Goal: Communication & Community: Answer question/provide support

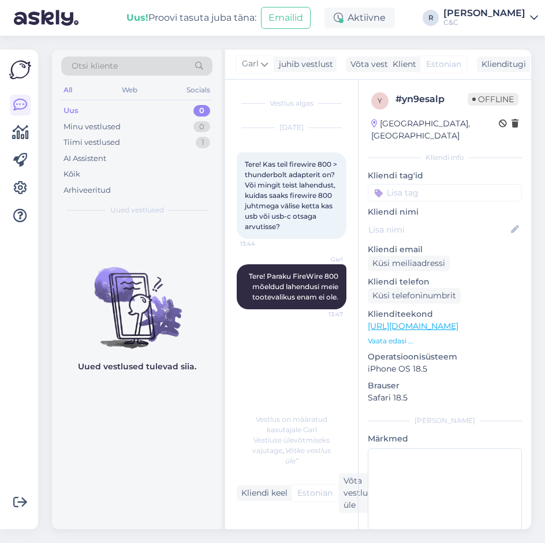
click at [298, 108] on div "Vestlus algas" at bounding box center [292, 103] width 110 height 10
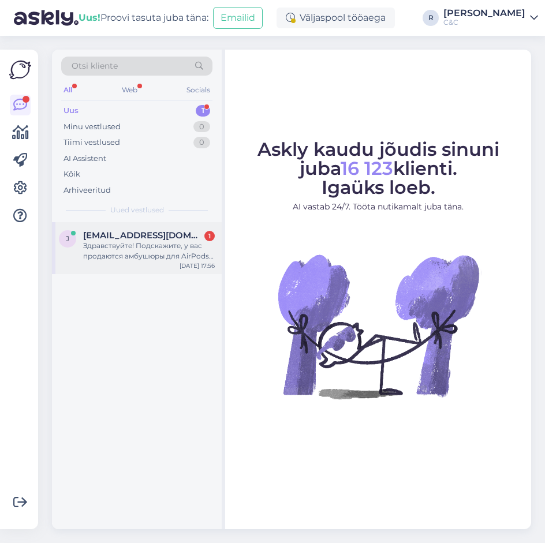
click at [177, 235] on span "[EMAIL_ADDRESS][DOMAIN_NAME]" at bounding box center [143, 235] width 120 height 10
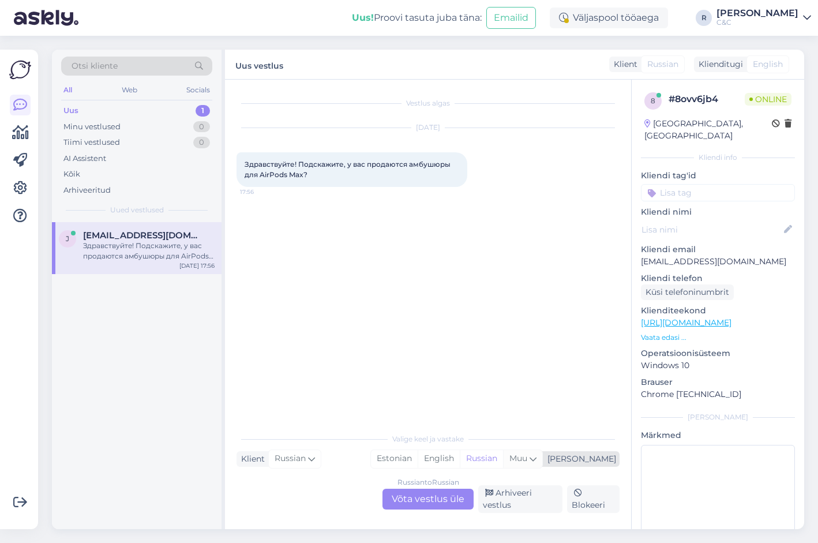
click at [527, 458] on span "Muu" at bounding box center [518, 458] width 18 height 10
type input "es"
click at [498, 390] on link "Estonian" at bounding box center [495, 392] width 127 height 18
click at [458, 507] on div "Russian to Estonian Võta vestlus üle" at bounding box center [427, 499] width 91 height 21
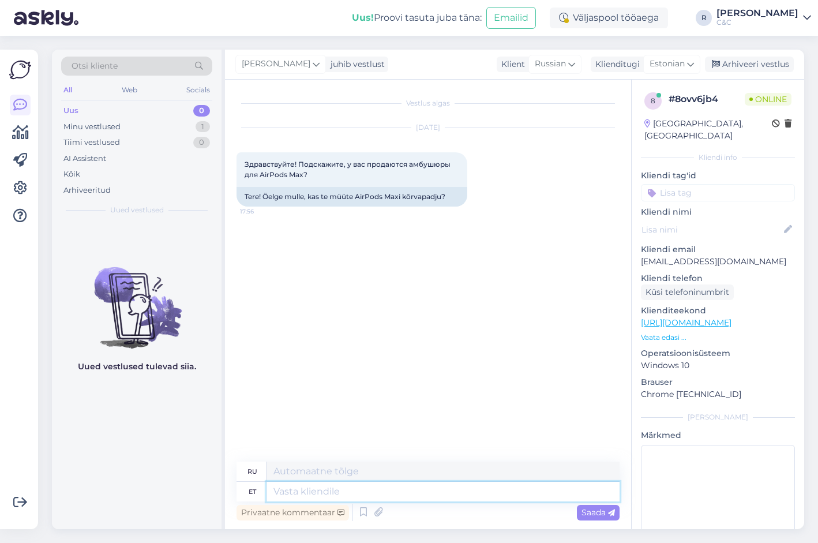
click at [385, 484] on textarea at bounding box center [443, 492] width 353 height 20
type textarea "Tere!"
type textarea "Привет!"
paste textarea
paste textarea "Jah, läbi hoolduse on võimalik tellida ka AirPods Max kõrvapatju. Ühe kõrvapadj…"
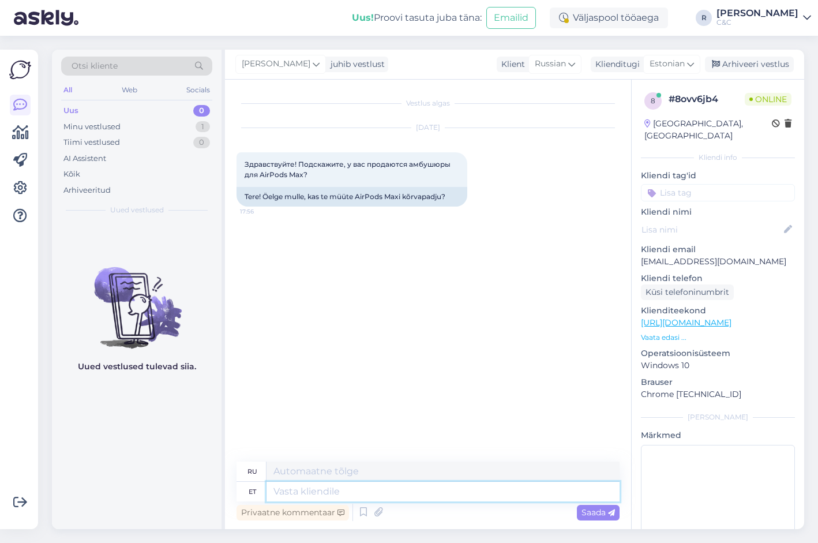
type textarea "Jah, läbi hoolduse on võimalik tellida ka AirPods Max kõrvapatju. Ühe kõrvapadj…"
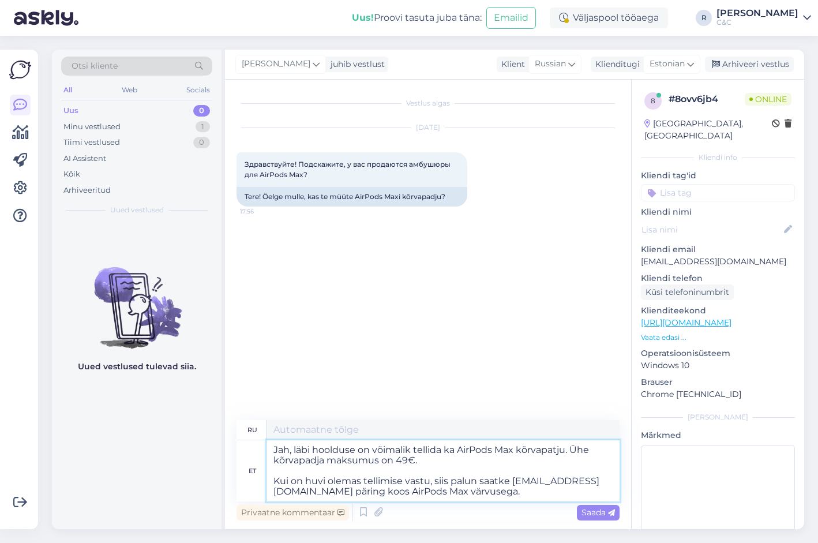
type textarea "Да, вы также можете заказать амбушюры AirPods Max через сервисное обслуживание.…"
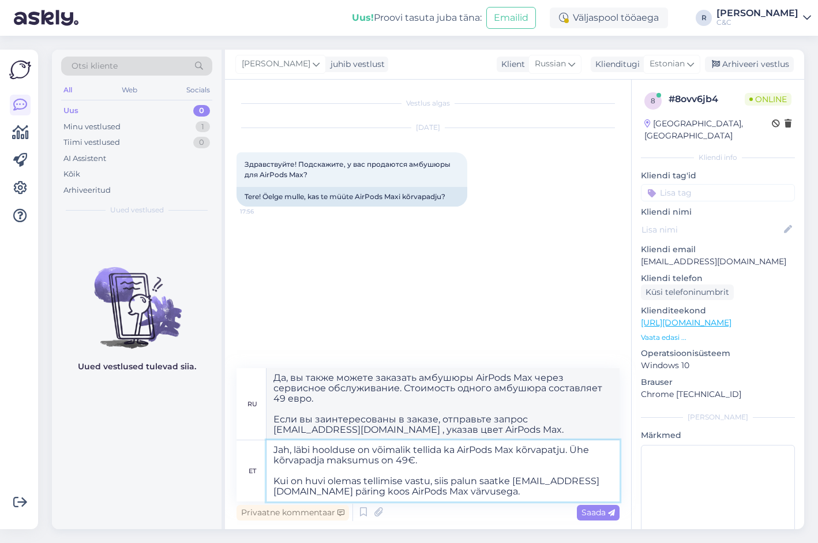
click at [276, 446] on textarea "Jah, läbi hoolduse on võimalik tellida ka AirPods Max kõrvapatju. Ühe kõrvapadj…" at bounding box center [443, 470] width 353 height 61
type textarea "Tere! Jah, läbi hoolduse on võimalik tellida ka AirPods Max kõrvapatju. Ühe kõr…"
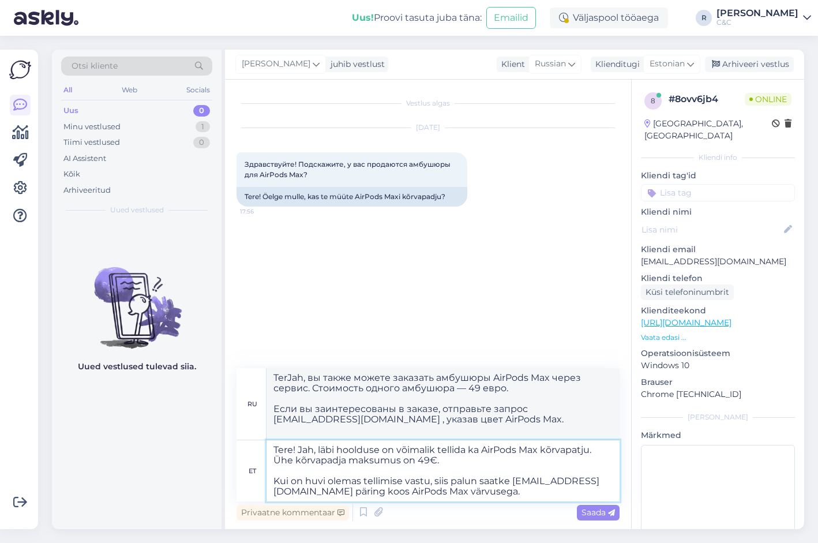
type textarea "Здравствуйте! Да, вы также можете заказать амбушюры AirPods Max через сервис. С…"
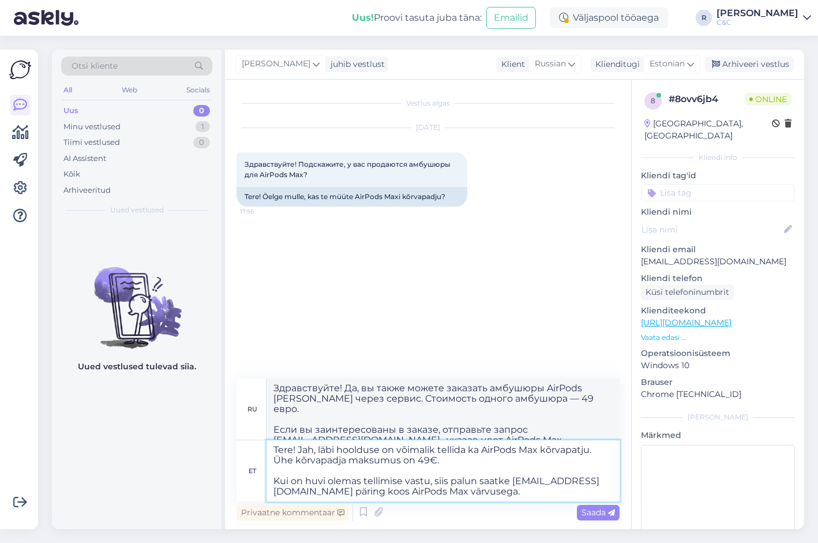
drag, startPoint x: 515, startPoint y: 481, endPoint x: 626, endPoint y: 481, distance: 111.3
click at [544, 481] on div "Vestlus algas Aug 27 2025 Здравствуйте! Подскажите, у вас продаются амбушюры дл…" at bounding box center [428, 304] width 406 height 449
paste textarea "[EMAIL_ADDRESS][DOMAIN_NAME]"
type textarea "Tere! Jah, läbi hoolduse on võimalik tellida ka AirPods Max kõrvapatju. Ühe kõr…"
type textarea "Здравствуйте! Да, вы также можете заказать амбушюры AirPods Max через сервис. С…"
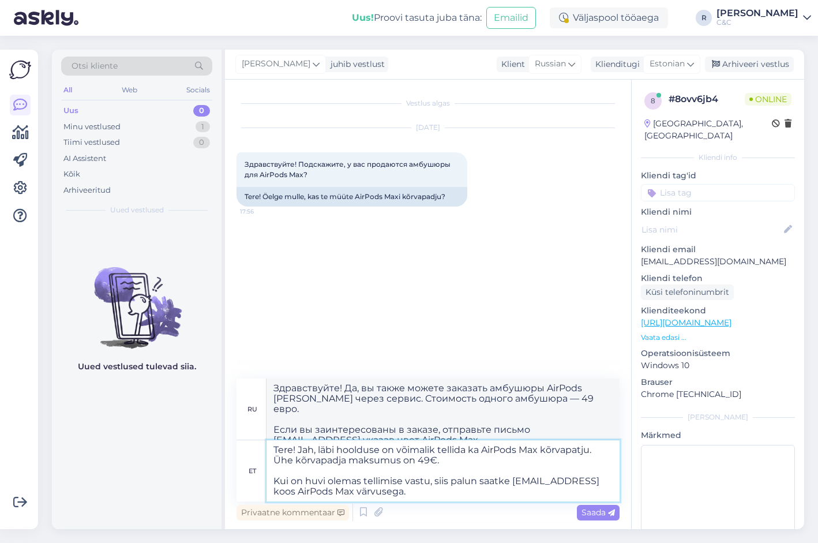
type textarea "Tere! Jah, läbi hoolduse on võimalik tellida ka AirPods Max kõrvapatju. Ühe kõr…"
type textarea "Здравствуйте! Да, вы также можете заказать амбушюры AirPods Max через сервис. С…"
click at [544, 490] on textarea "Tere! Jah, läbi hoolduse on võimalik tellida ka AirPods Max kõrvapatju. Ühe kõr…" at bounding box center [443, 470] width 353 height 61
click at [544, 493] on textarea "Tere! Jah, läbi hoolduse on võimalik tellida ka AirPods Max kõrvapatju. Ühe kõr…" at bounding box center [443, 470] width 353 height 61
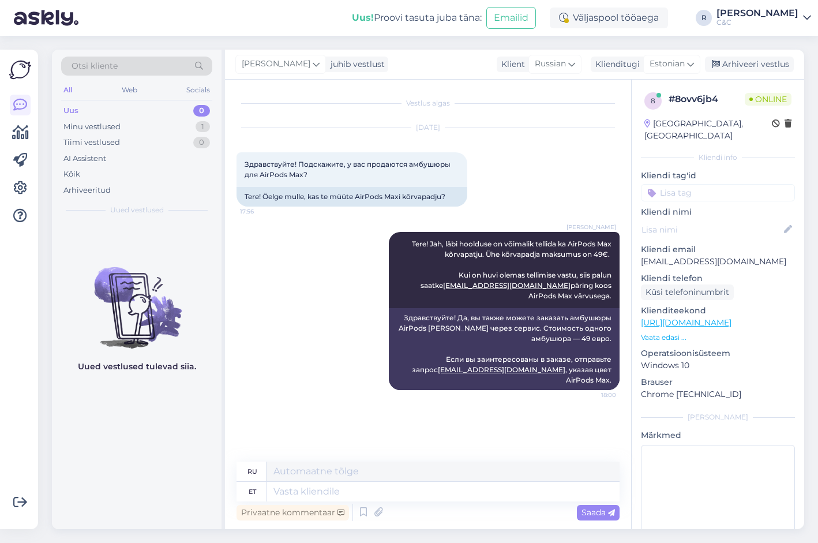
click at [544, 428] on div "Vestlus algas Aug 27 2025 Здравствуйте! Подскажите, у вас продаются амбушюры дл…" at bounding box center [433, 271] width 393 height 360
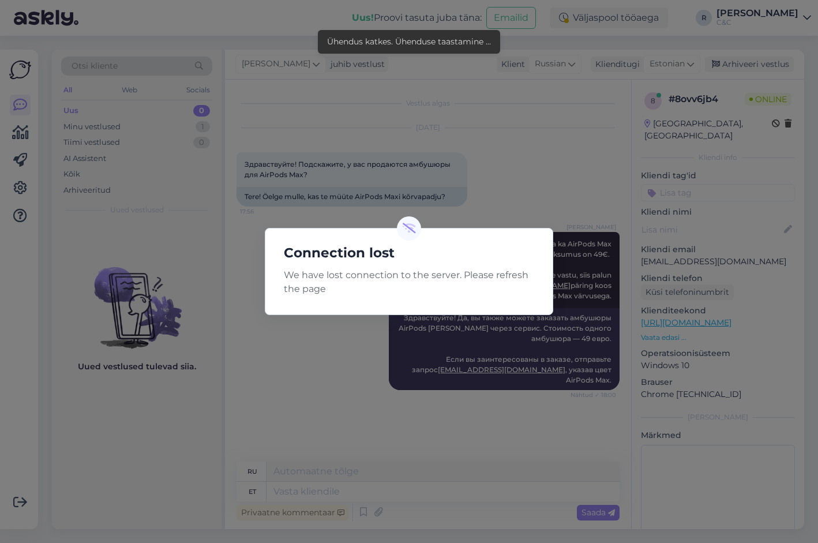
click at [420, 388] on div "Connection lost We have lost connection to the server. Please refresh the page" at bounding box center [409, 271] width 818 height 543
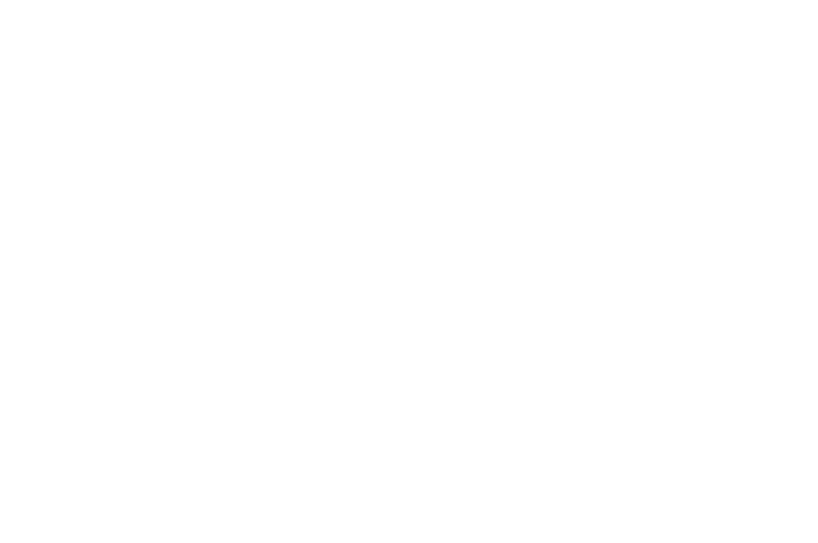
click at [513, 121] on body at bounding box center [409, 271] width 818 height 543
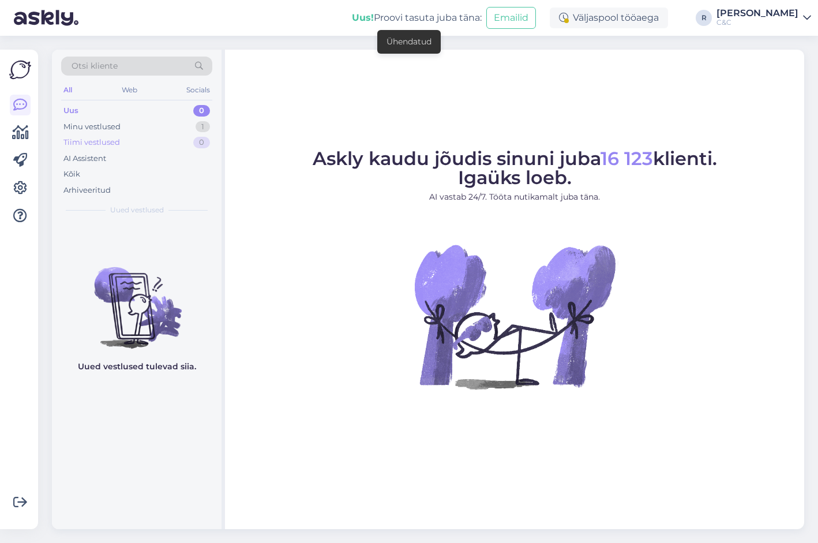
click at [179, 138] on div "Tiimi vestlused 0" at bounding box center [136, 142] width 151 height 16
click at [179, 133] on div "Minu vestlused 1" at bounding box center [136, 127] width 151 height 16
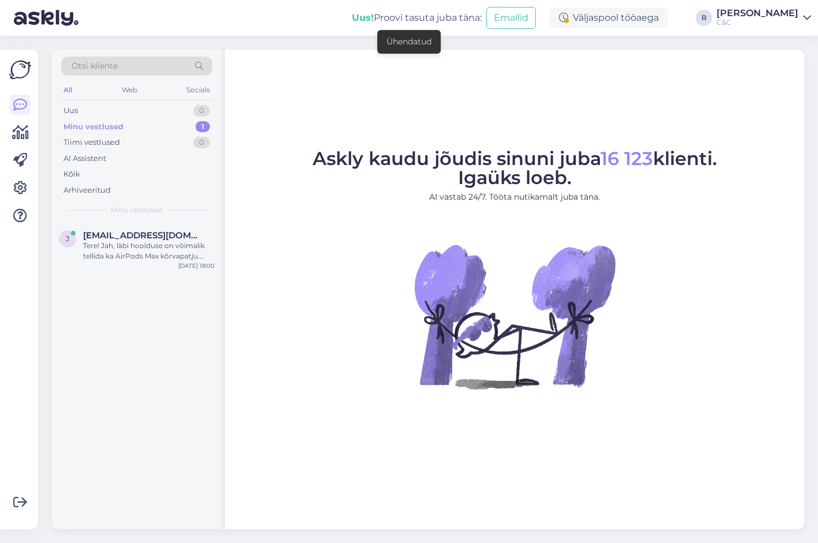
click at [178, 213] on div "Minu vestlused" at bounding box center [136, 210] width 151 height 10
click at [178, 238] on span "[EMAIL_ADDRESS][DOMAIN_NAME]" at bounding box center [143, 235] width 120 height 10
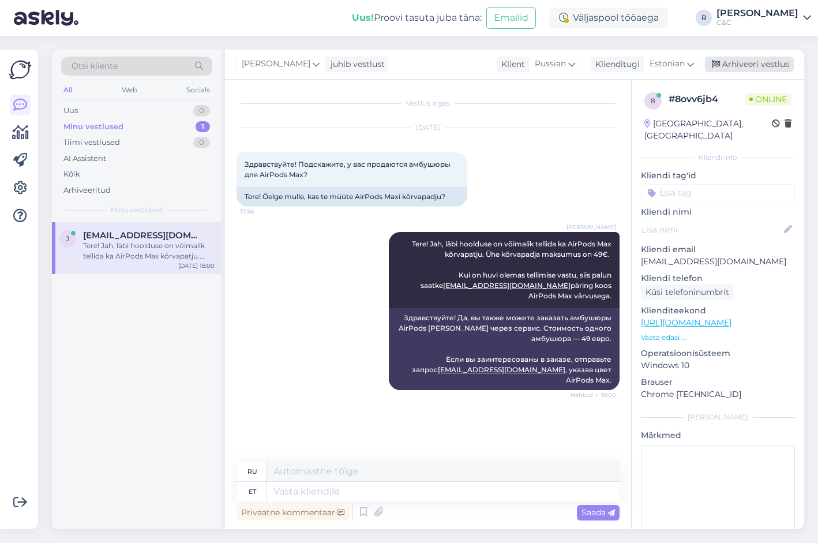
click at [771, 66] on div "Arhiveeri vestlus" at bounding box center [749, 65] width 89 height 16
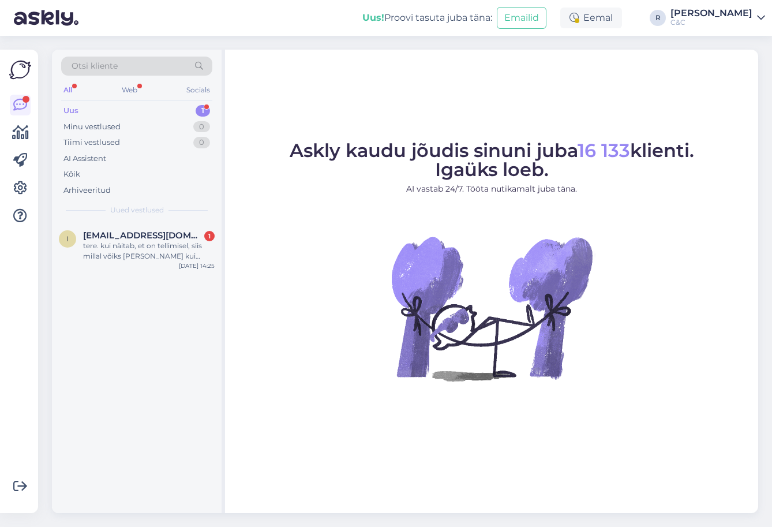
click at [194, 216] on div "Otsi kliente All Web Socials Uus 1 Minu vestlused 0 Tiimi vestlused 0 AI Assist…" at bounding box center [137, 136] width 170 height 172
click at [184, 250] on div "tere. kui näitab, et on tellimisel, siis millal võiks poodi jõuda kui nüüd ära …" at bounding box center [149, 251] width 132 height 21
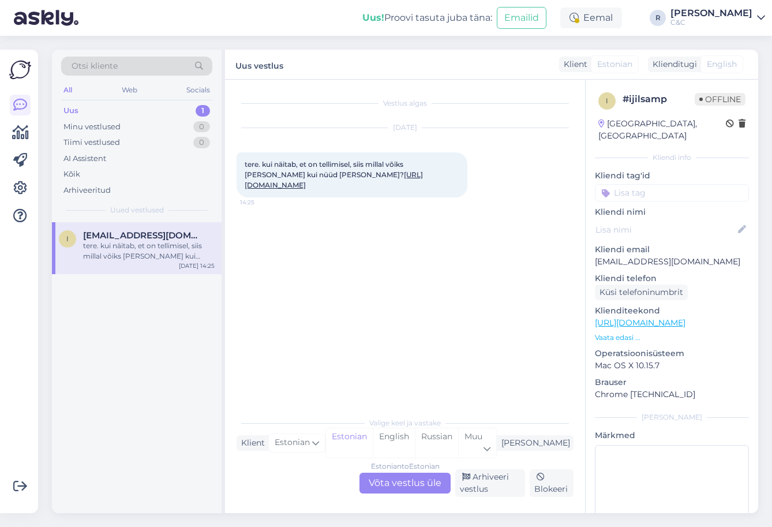
click at [420, 473] on div "Estonian to Estonian Võta vestlus üle" at bounding box center [404, 482] width 91 height 21
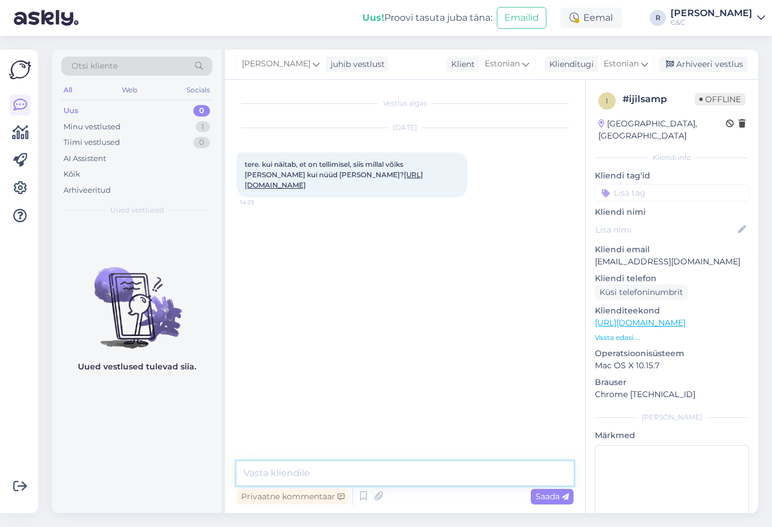
click at [383, 475] on textarea at bounding box center [405, 473] width 337 height 24
click at [288, 189] on link "https://www.shop.cec.ee/ipad-pro-11-w-standard-glass-2024?color=251&erply_stora…" at bounding box center [334, 179] width 178 height 19
click at [370, 189] on link "https://www.shop.cec.ee/ipad-pro-11-w-standard-glass-2024?color=251&erply_stora…" at bounding box center [334, 179] width 178 height 19
click at [343, 468] on textarea at bounding box center [405, 473] width 337 height 24
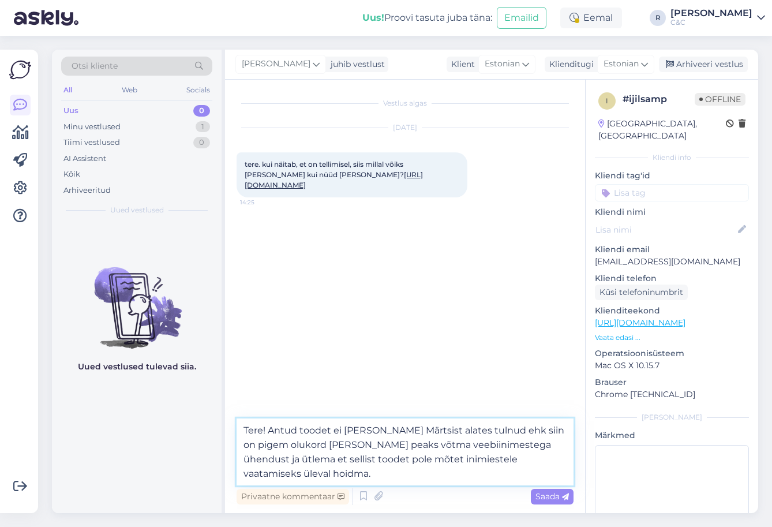
type textarea "Tere! Antud toodet ei ole meile Märtsist alates tulnud ehk siin on pigem olukor…"
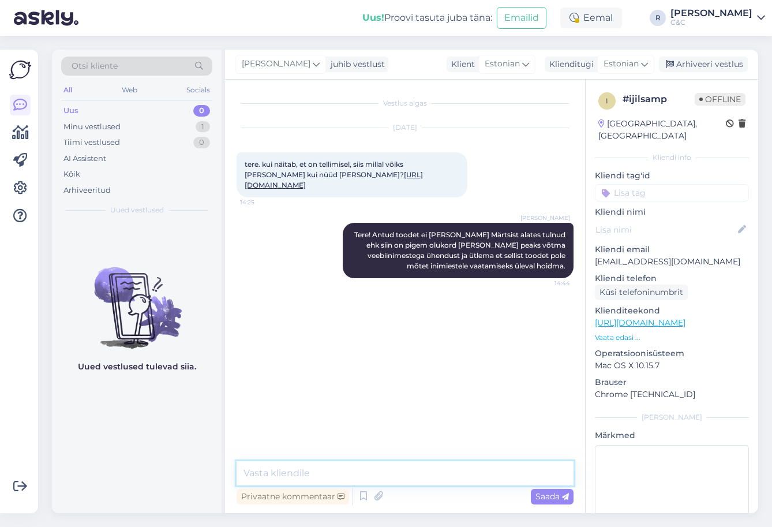
click at [429, 482] on textarea at bounding box center [405, 473] width 337 height 24
type textarea "Vabandame segaduse pärast."
click at [361, 472] on textarea at bounding box center [405, 473] width 337 height 24
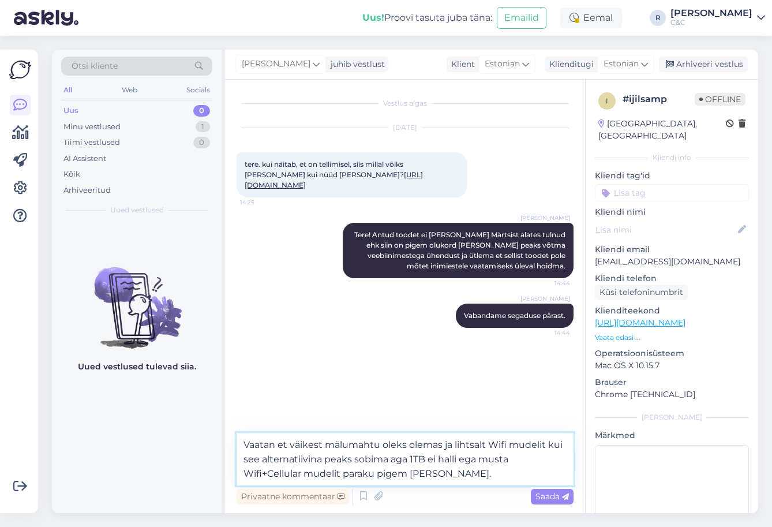
type textarea "Vaatan et väikest mälumahtu oleks olemas ja lihtsalt Wifi mudelit kui see alter…"
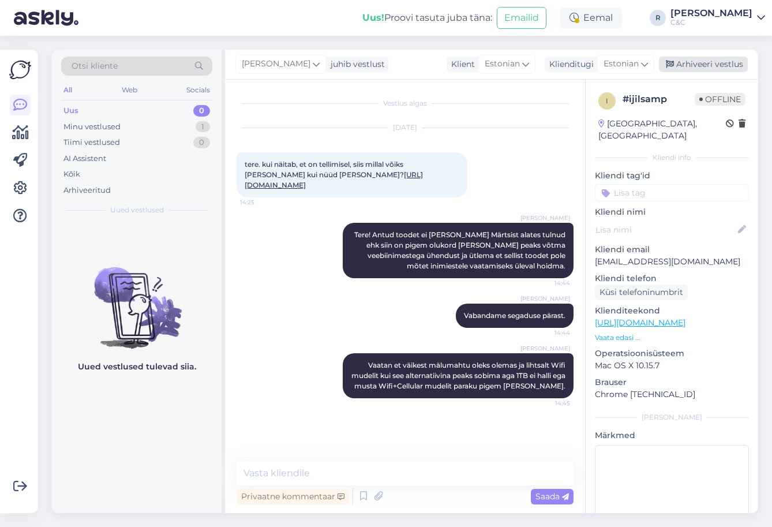
click at [716, 70] on div "Arhiveeri vestlus" at bounding box center [703, 65] width 89 height 16
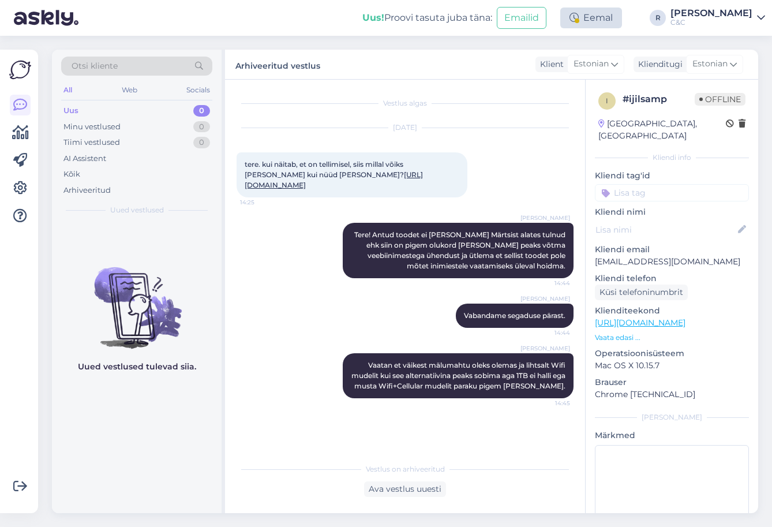
click at [622, 10] on div "Eemal" at bounding box center [591, 17] width 62 height 21
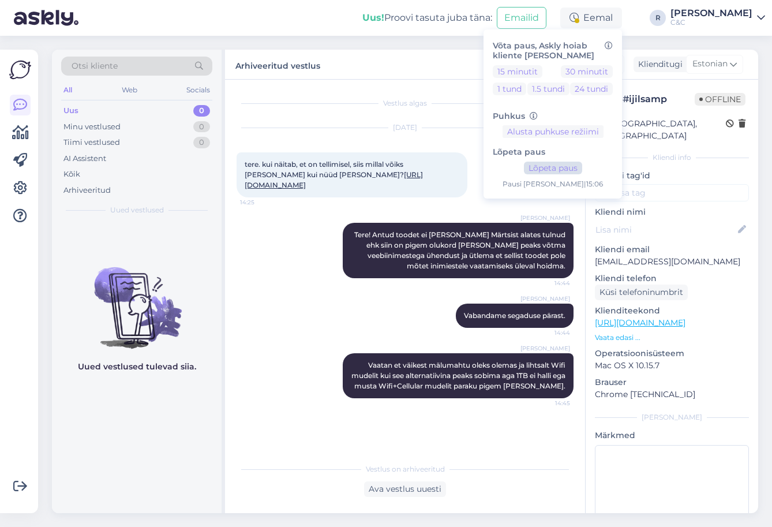
click at [582, 166] on button "Lõpeta paus" at bounding box center [553, 168] width 58 height 13
click at [708, 184] on input at bounding box center [672, 192] width 154 height 17
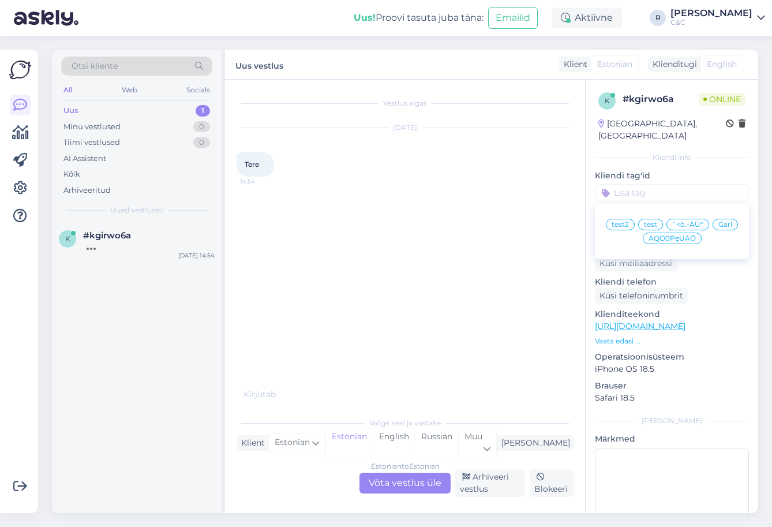
click at [406, 490] on div "Estonian to Estonian Võta vestlus üle" at bounding box center [404, 482] width 91 height 21
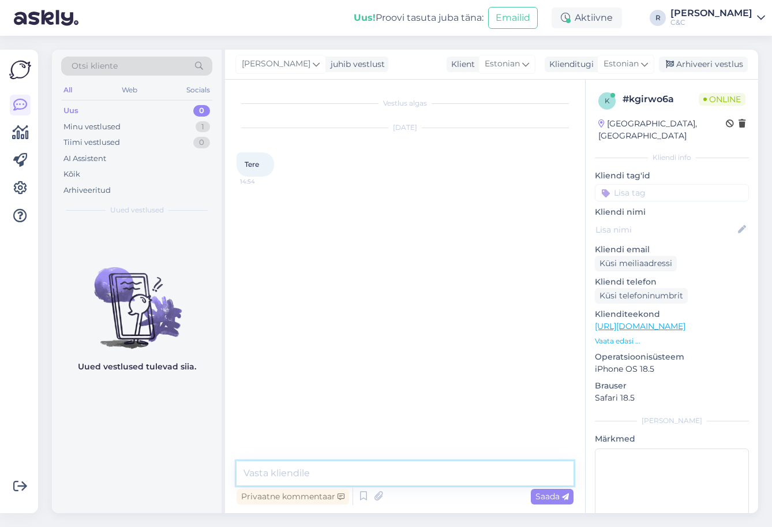
click at [408, 470] on textarea at bounding box center [405, 473] width 337 height 24
type textarea "Tere! Kuidas saan teile abiks olla?"
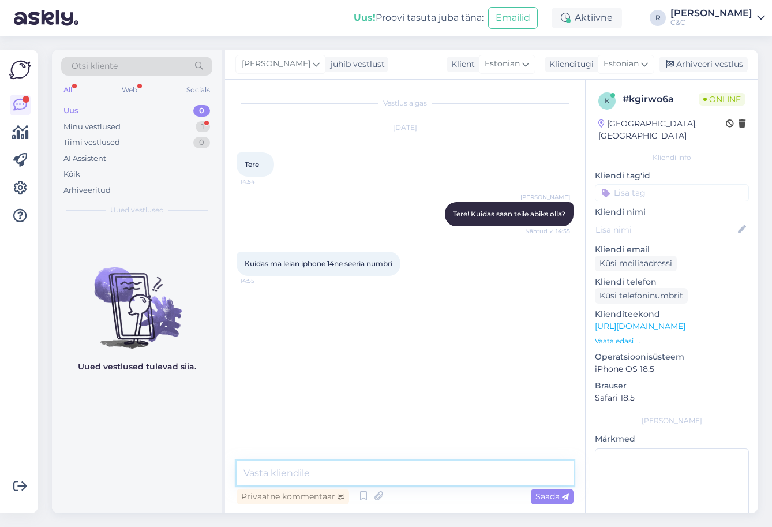
click at [368, 472] on textarea at bounding box center [405, 473] width 337 height 24
type textarea "Kas telefon toimib, töötab?"
click at [371, 470] on textarea at bounding box center [405, 473] width 337 height 24
type textarea "Kui töötab sis"
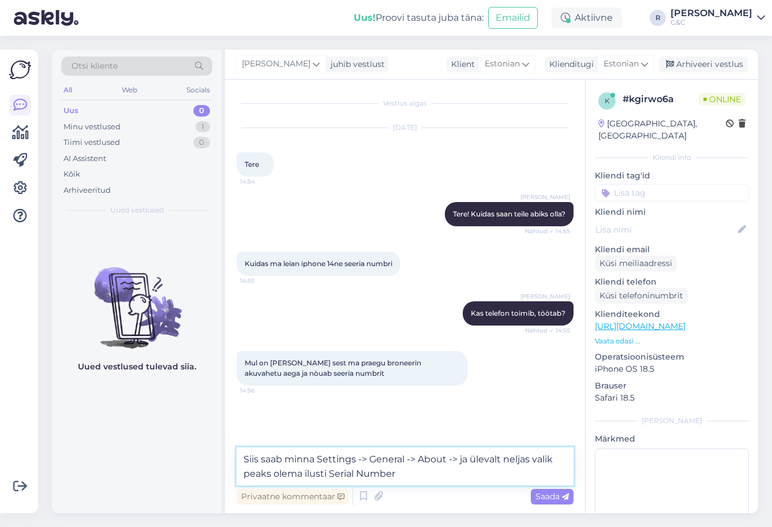
type textarea "Siis saab minna Settings -> General -> About -> ja ülevalt neljas valik peaks o…"
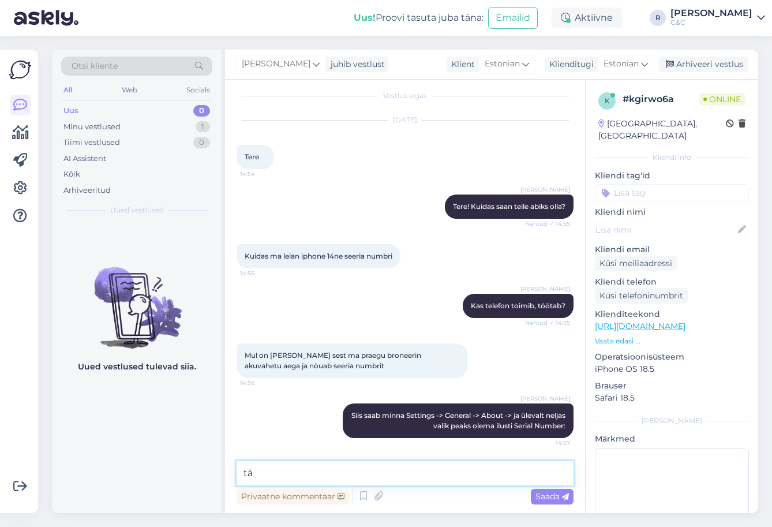
type textarea "t"
type textarea "Tähtede ja numbrite kombinatsioon."
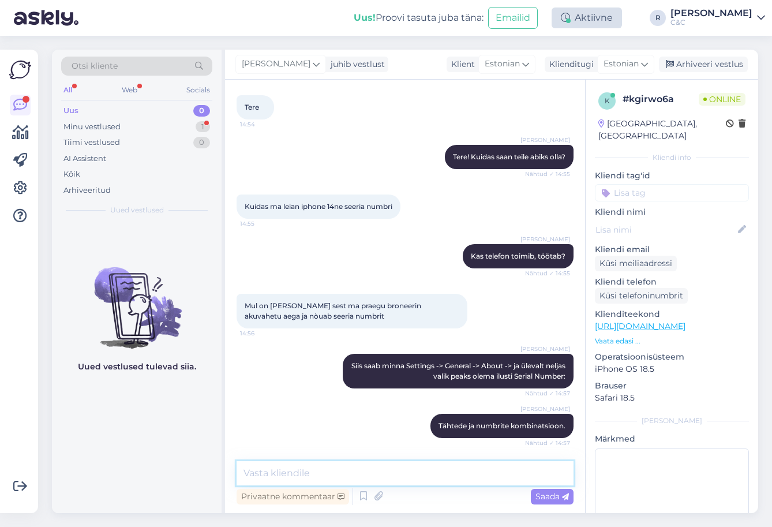
scroll to position [107, 0]
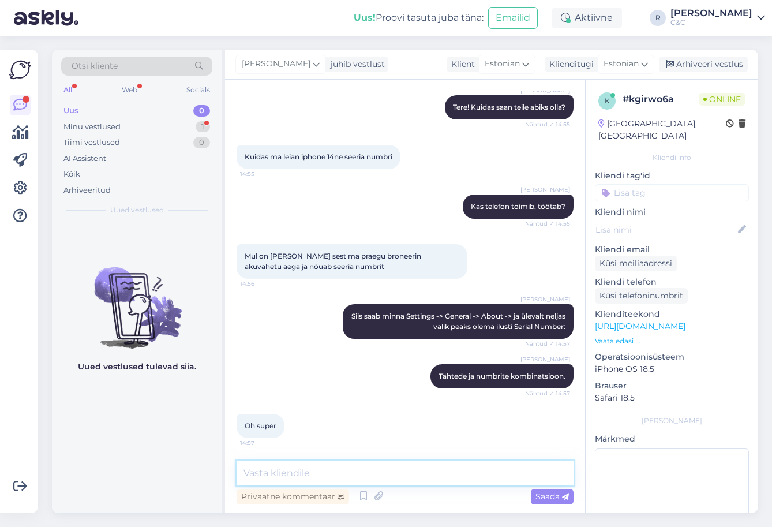
click at [332, 478] on textarea at bounding box center [405, 473] width 337 height 24
click at [706, 69] on div "Arhiveeri vestlus" at bounding box center [703, 65] width 89 height 16
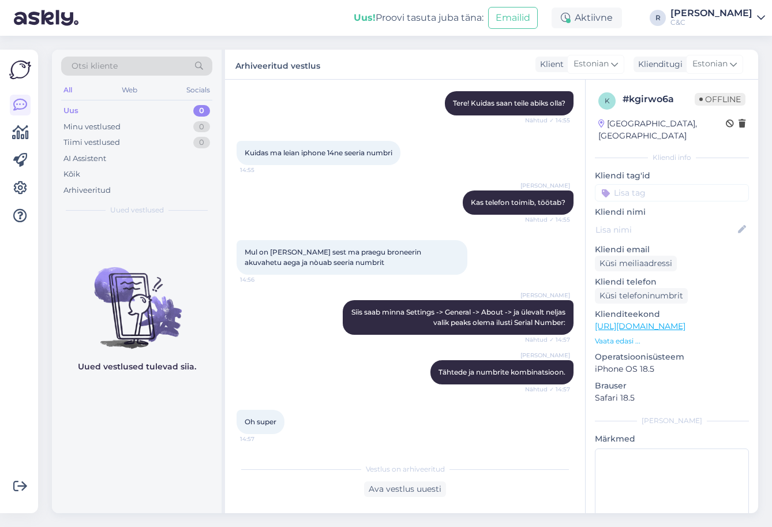
scroll to position [111, 0]
click at [615, 1] on div "Uus! Proovi tasuta juba täna: Emailid Aktiivne Võta paus, Askly hoiab kliente s…" at bounding box center [386, 18] width 772 height 36
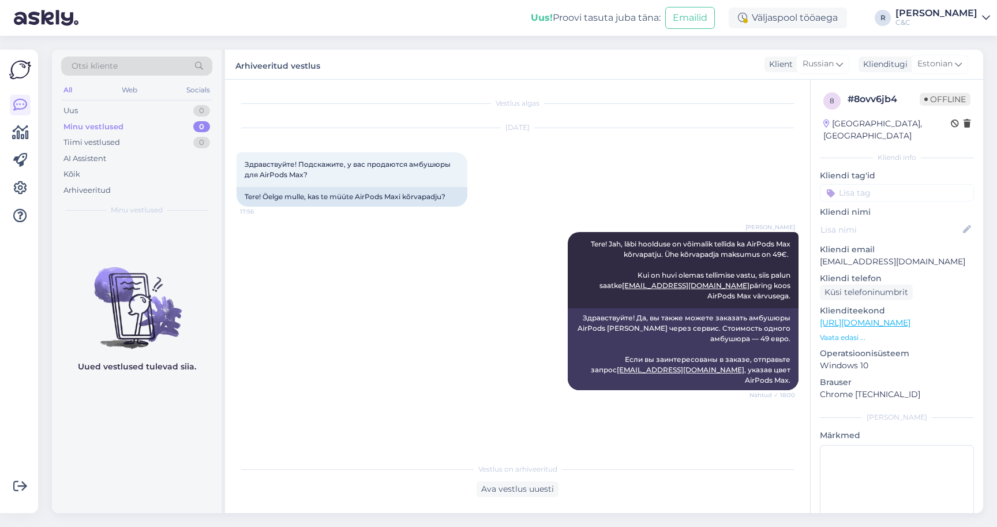
click at [372, 297] on div "[PERSON_NAME]! Jah, läbi hoolduse on võimalik tellida ka AirPods Max kõrvapatju…" at bounding box center [518, 310] width 562 height 183
